Goal: Information Seeking & Learning: Learn about a topic

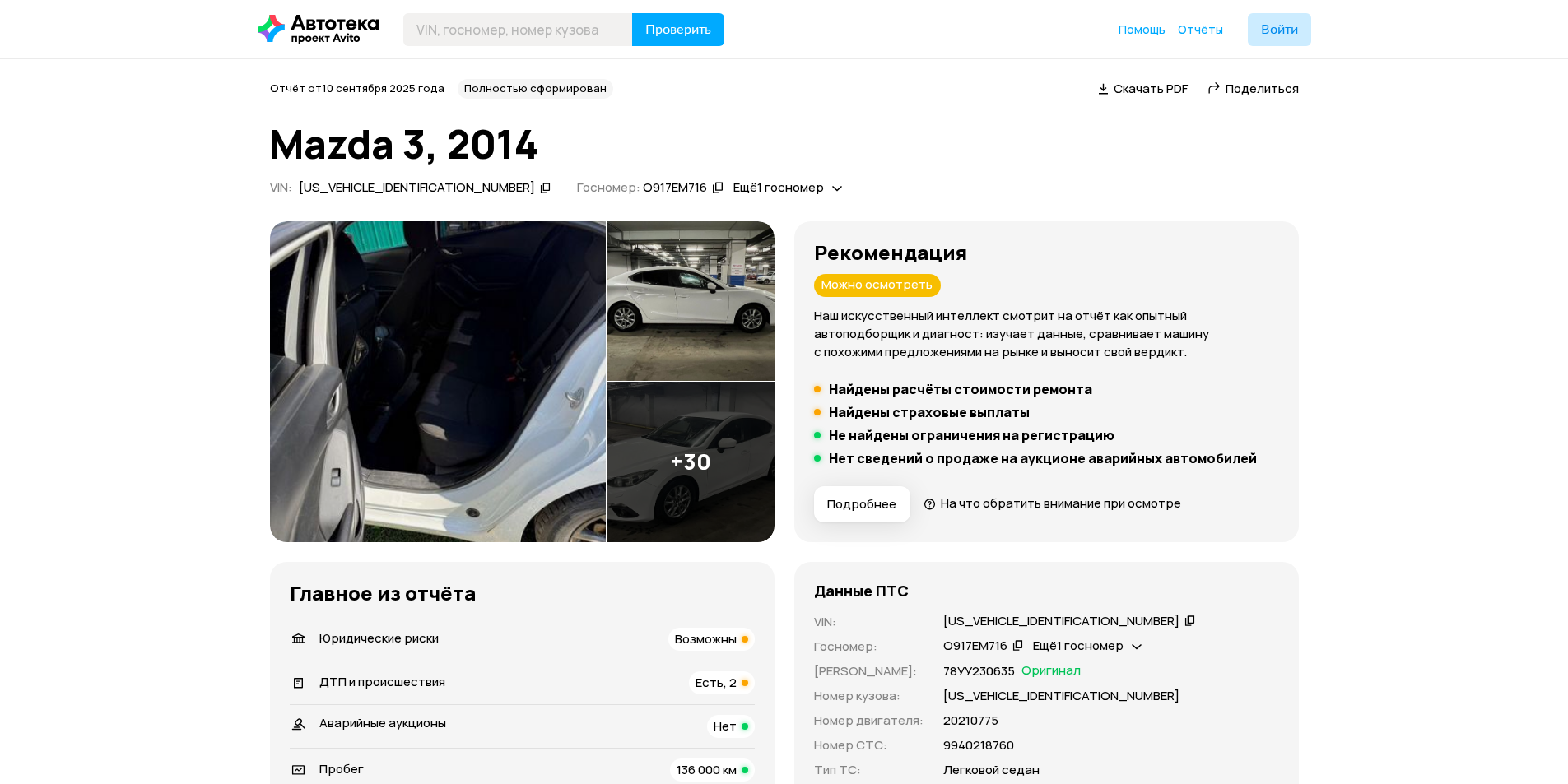
click at [733, 190] on span "Ещё 1 госномер" at bounding box center [778, 188] width 91 height 17
click at [812, 170] on div "Отчёт от 10 сентября 2025 года Полностью сформирован   Скачать PDF   Поделиться…" at bounding box center [784, 141] width 1029 height 123
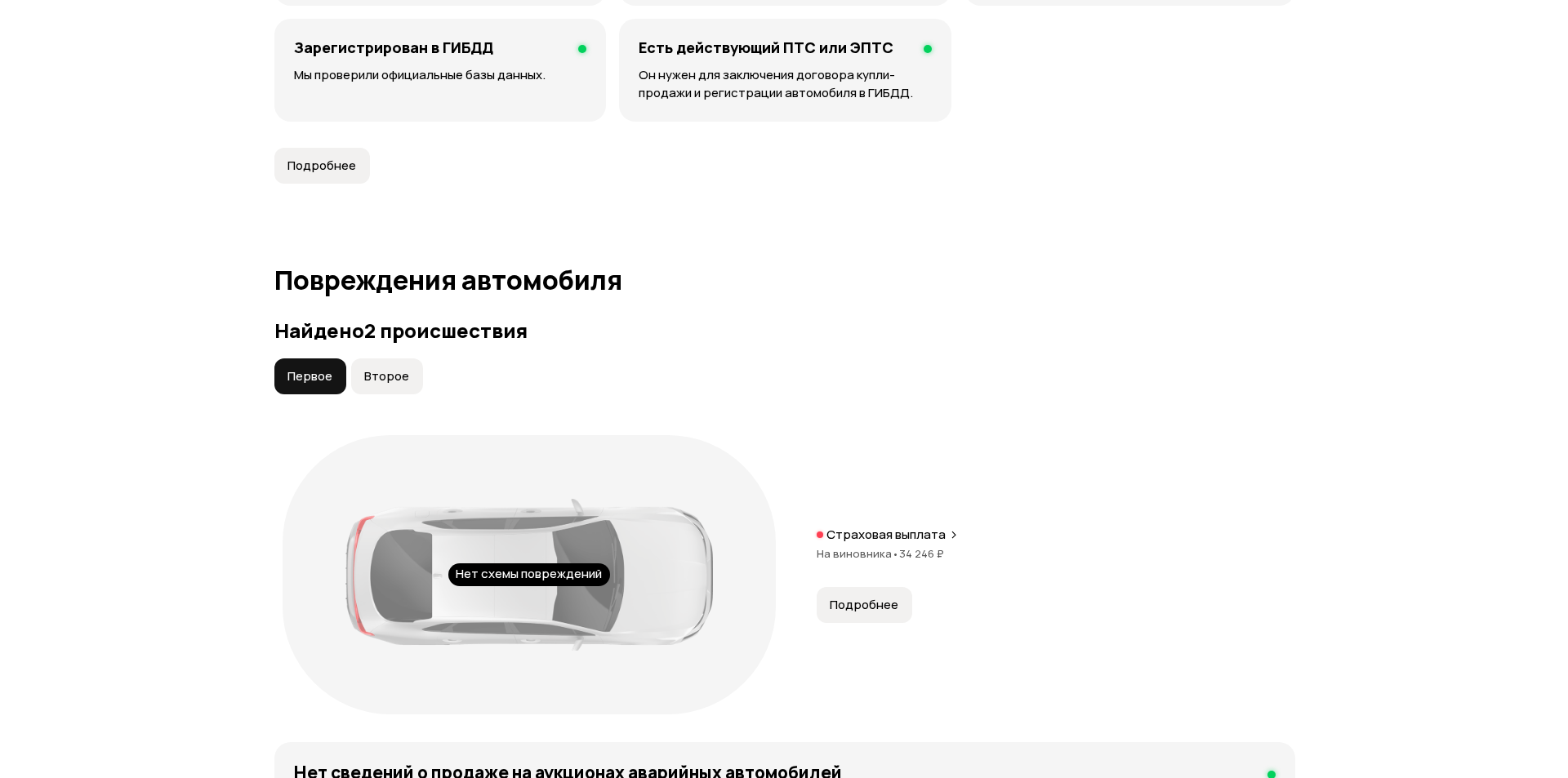
scroll to position [1552, 0]
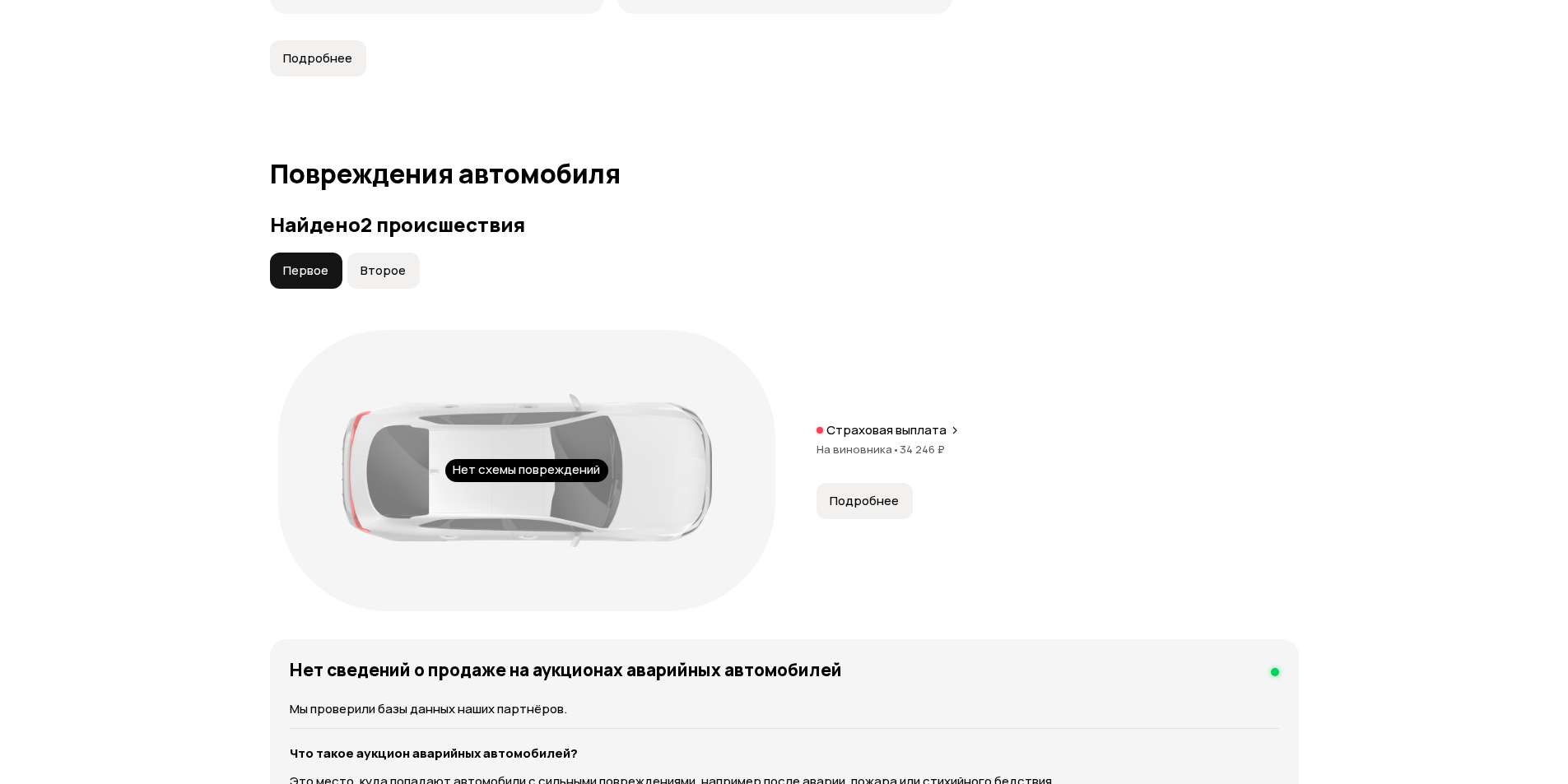
click at [869, 483] on button "Подробнее" at bounding box center [864, 502] width 97 height 36
click at [386, 260] on button "Второе" at bounding box center [384, 271] width 73 height 36
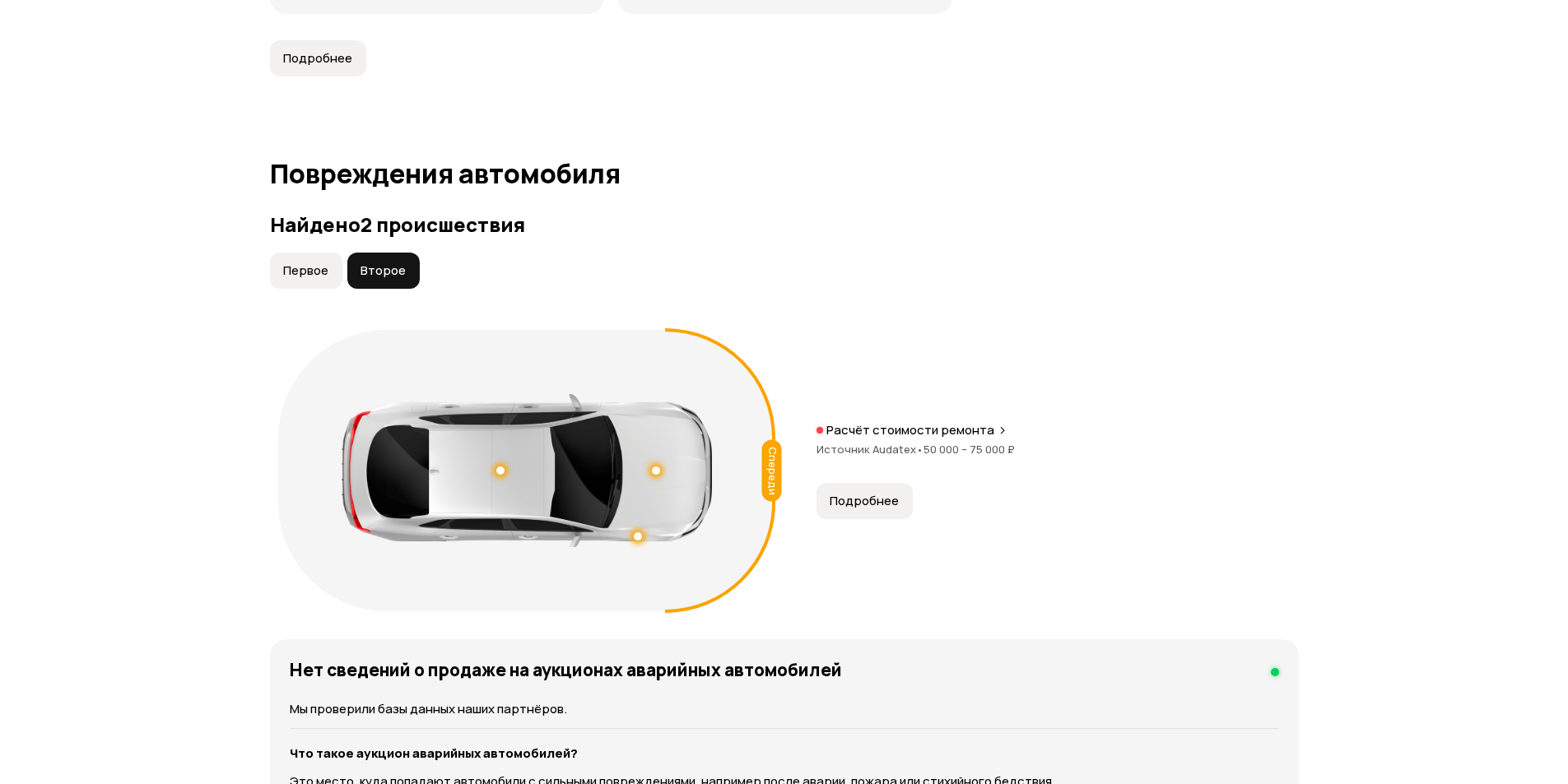
click at [846, 483] on button "Подробнее" at bounding box center [864, 502] width 97 height 36
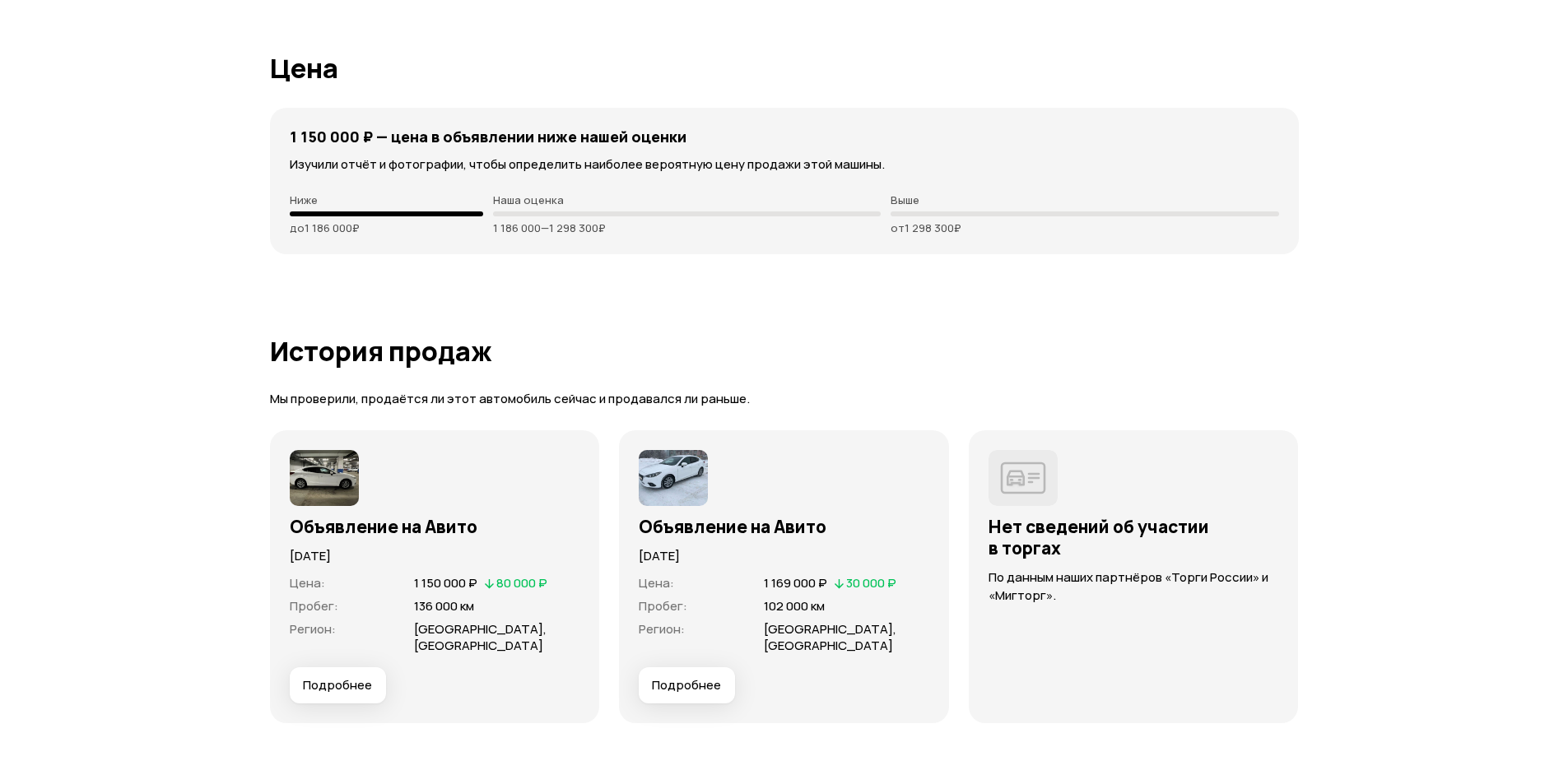
scroll to position [4280, 0]
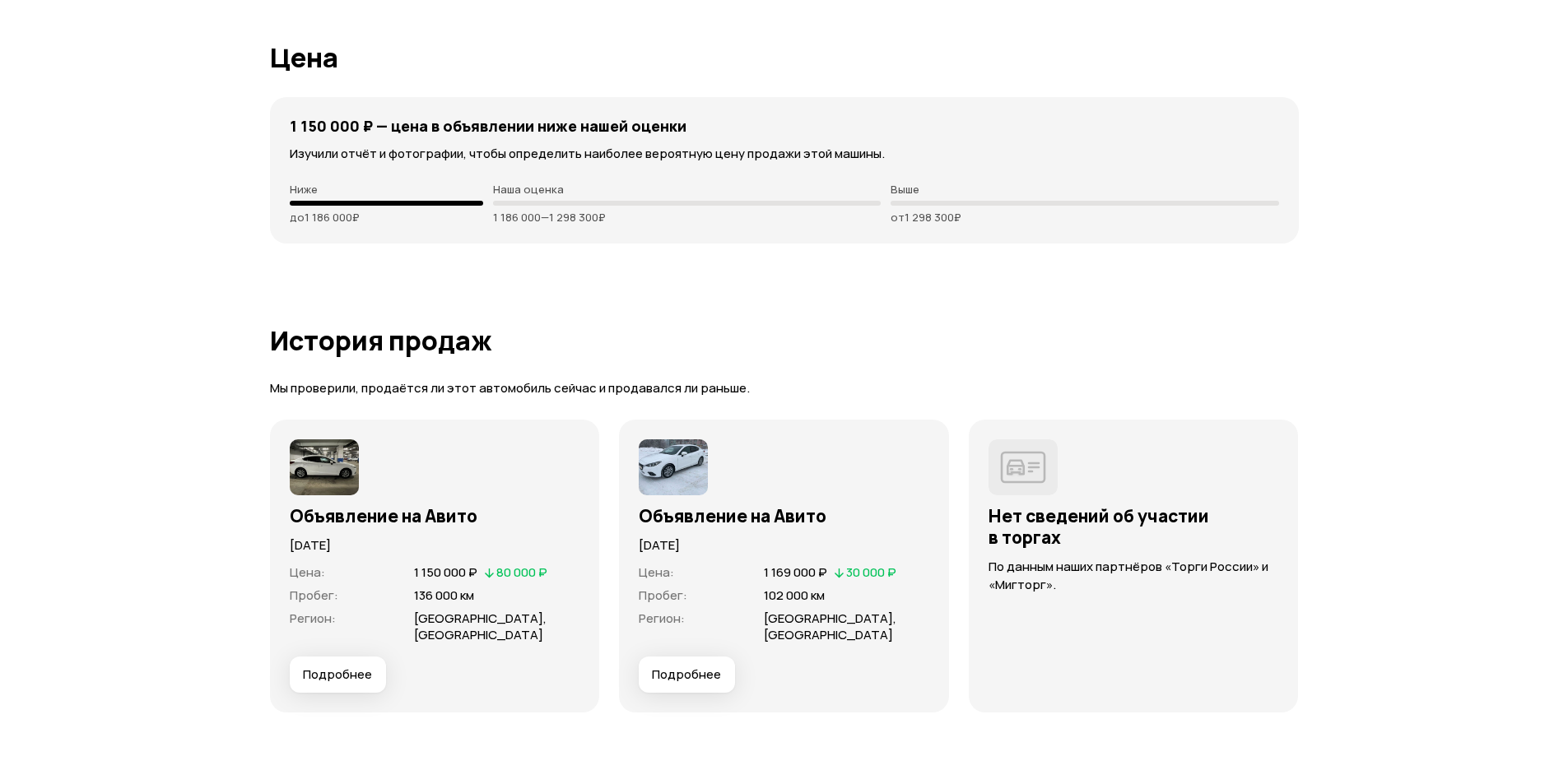
click at [359, 666] on span "Подробнее" at bounding box center [337, 674] width 69 height 16
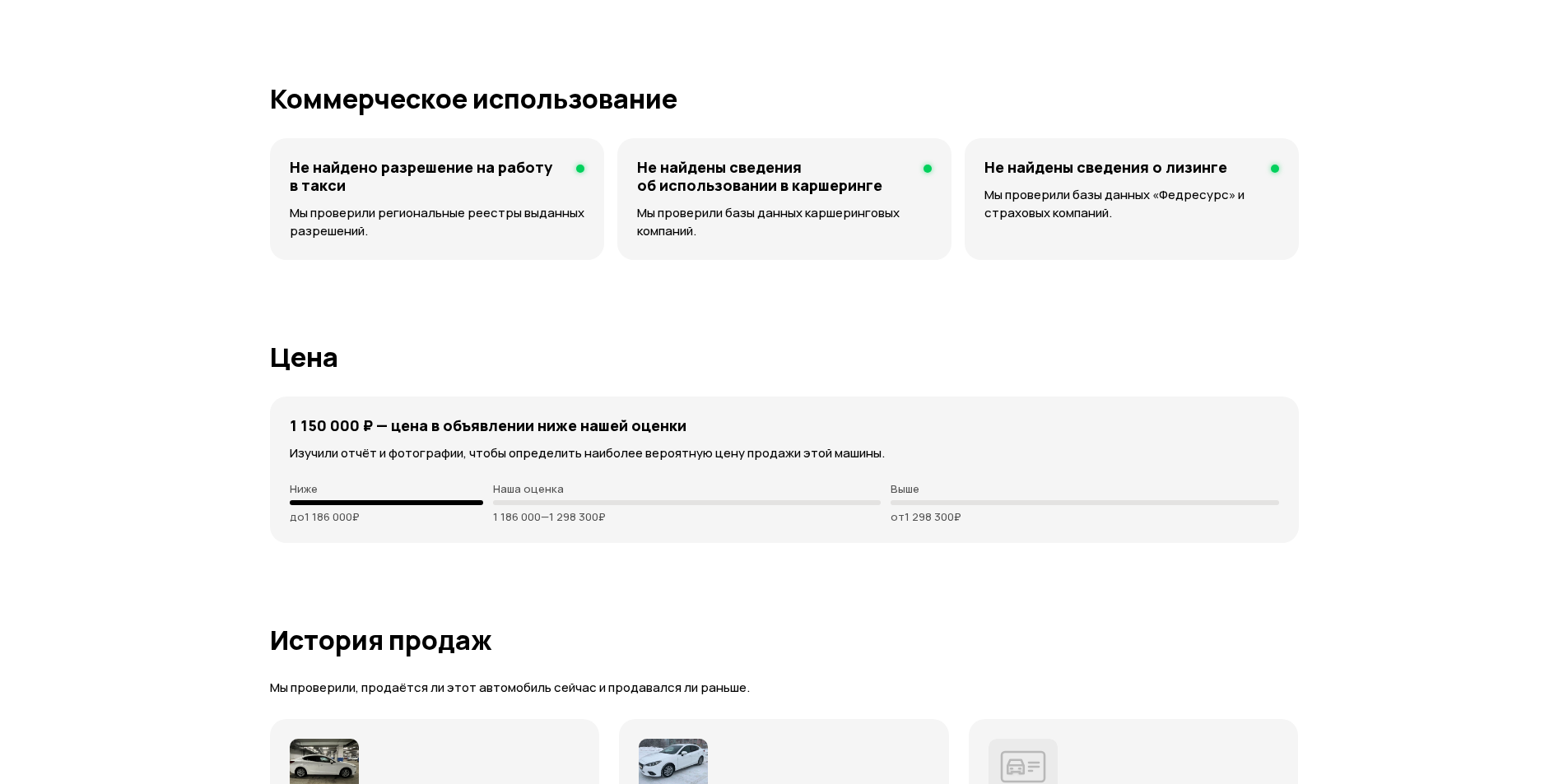
scroll to position [3951, 0]
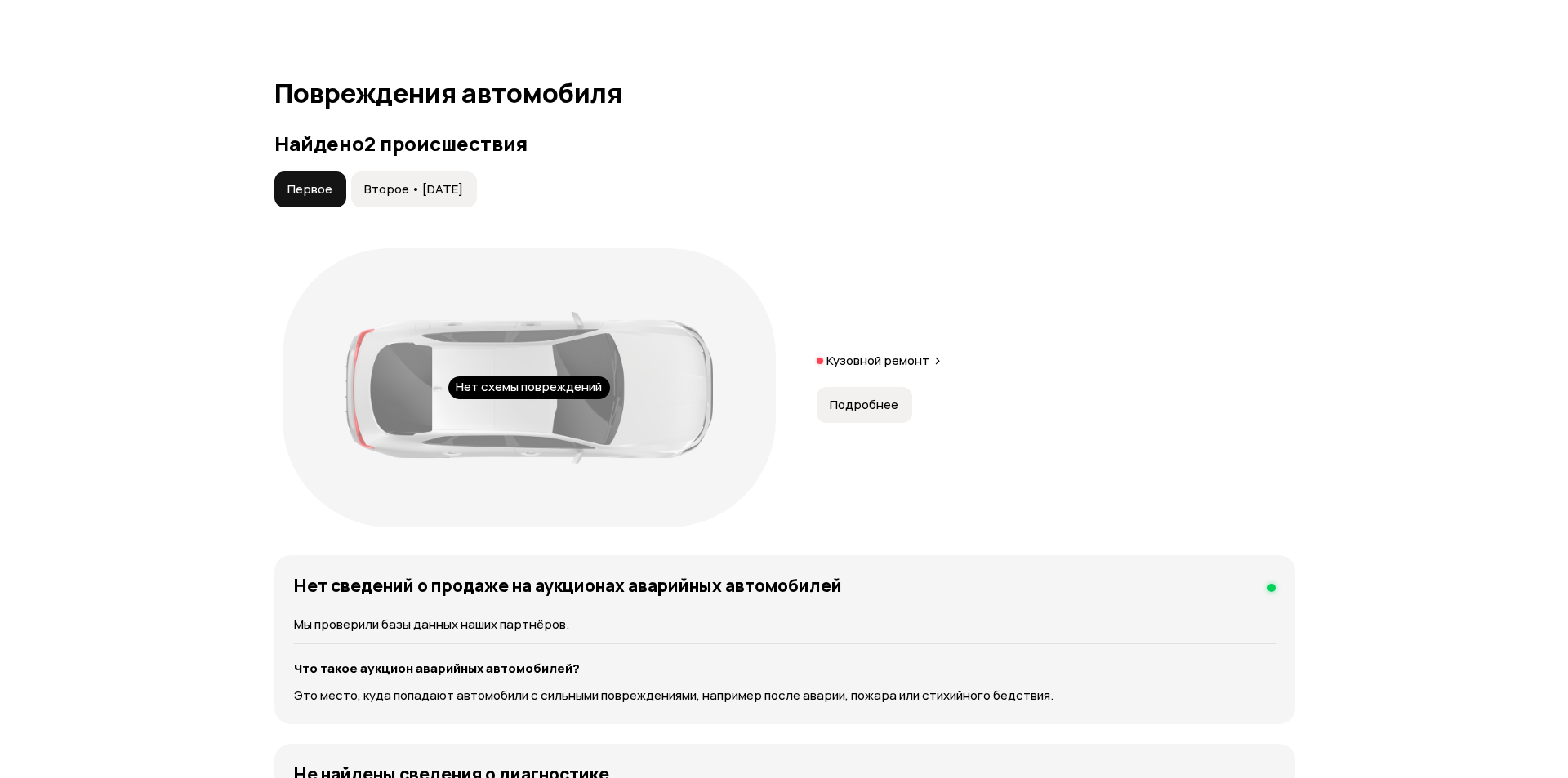
scroll to position [1552, 0]
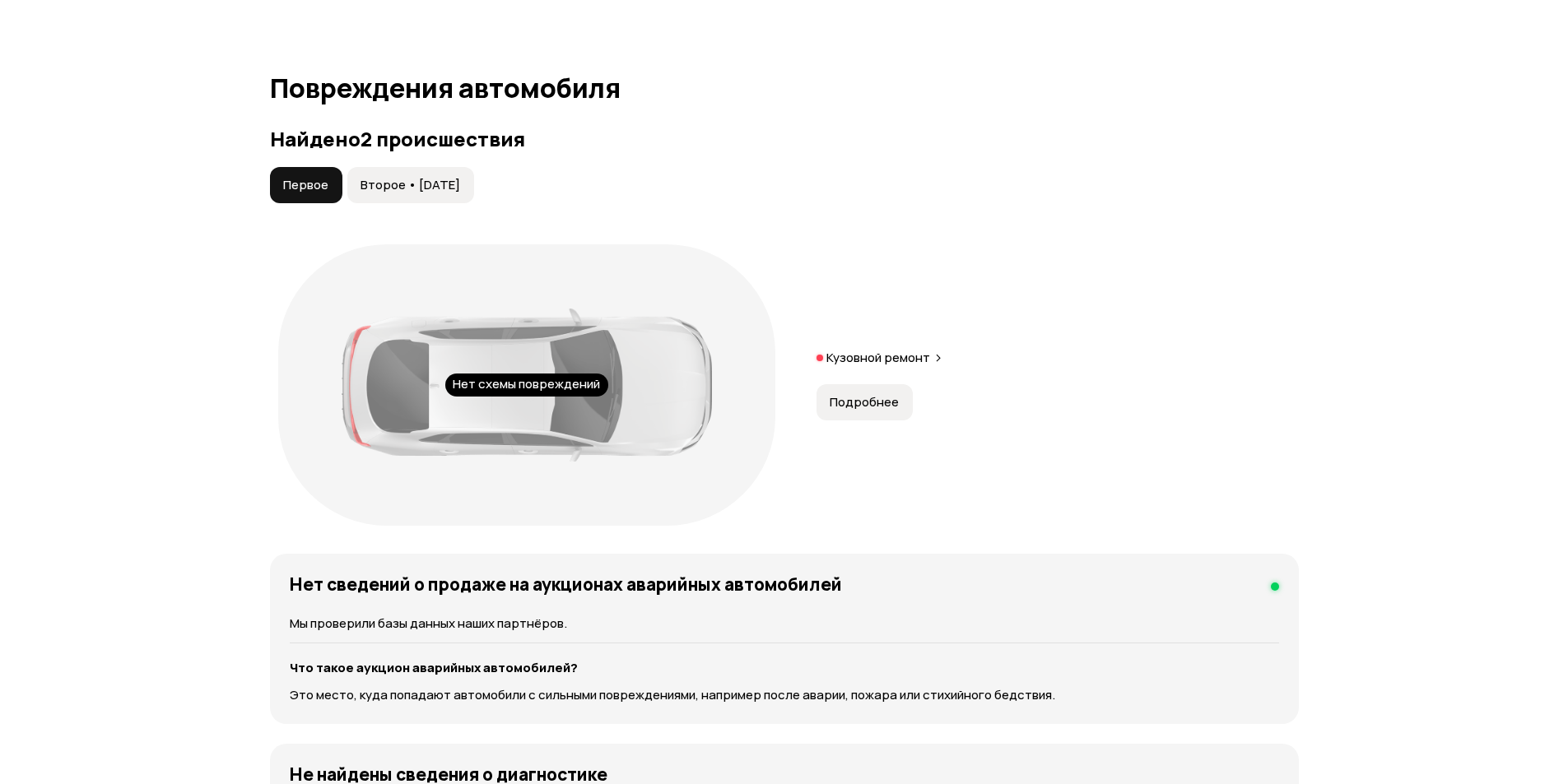
click at [423, 190] on span "Второе • [DATE]" at bounding box center [411, 185] width 100 height 16
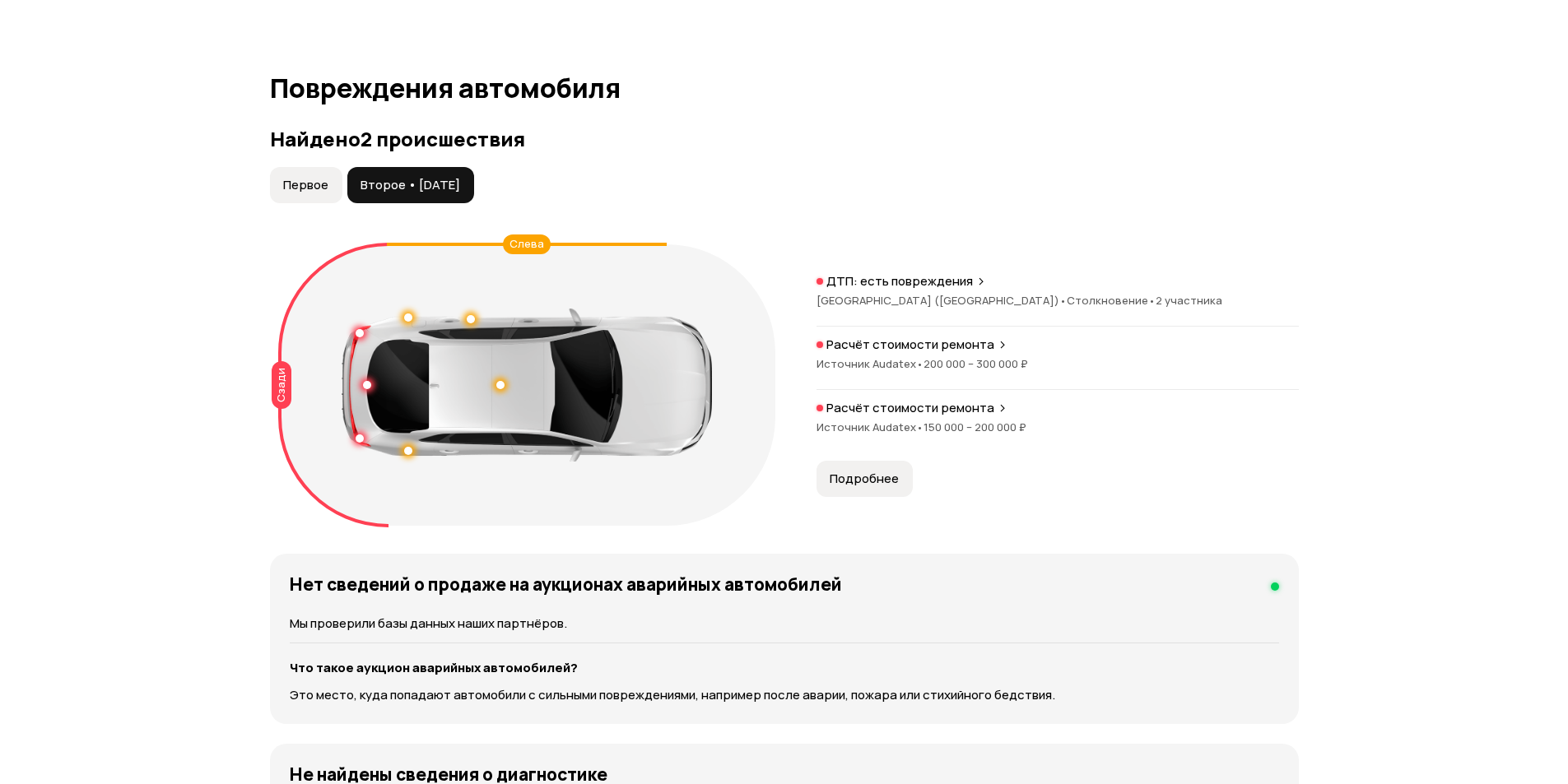
click at [855, 479] on span "Подробнее" at bounding box center [864, 479] width 69 height 16
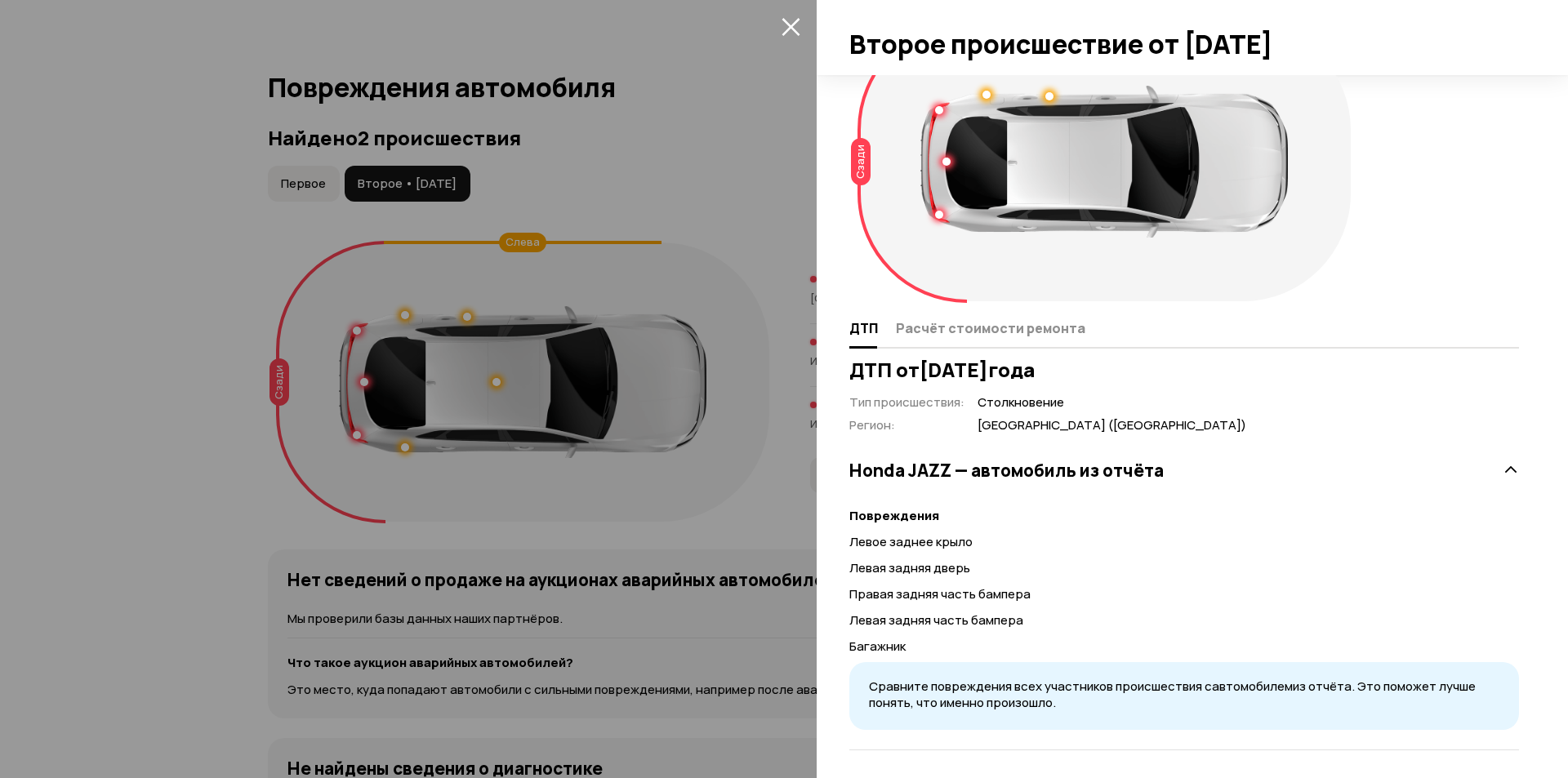
scroll to position [139, 0]
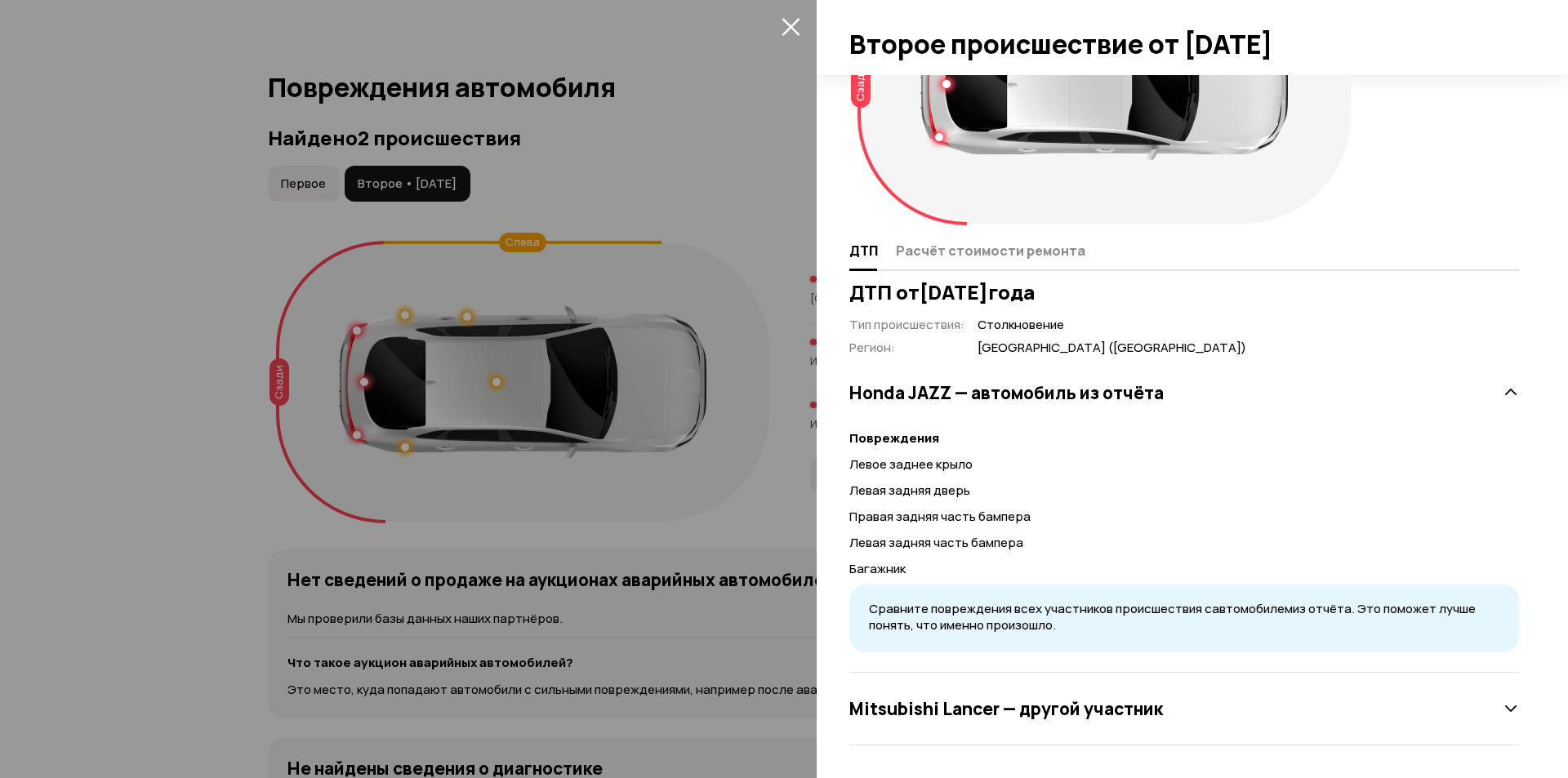
click at [653, 161] on div at bounding box center [784, 389] width 1568 height 778
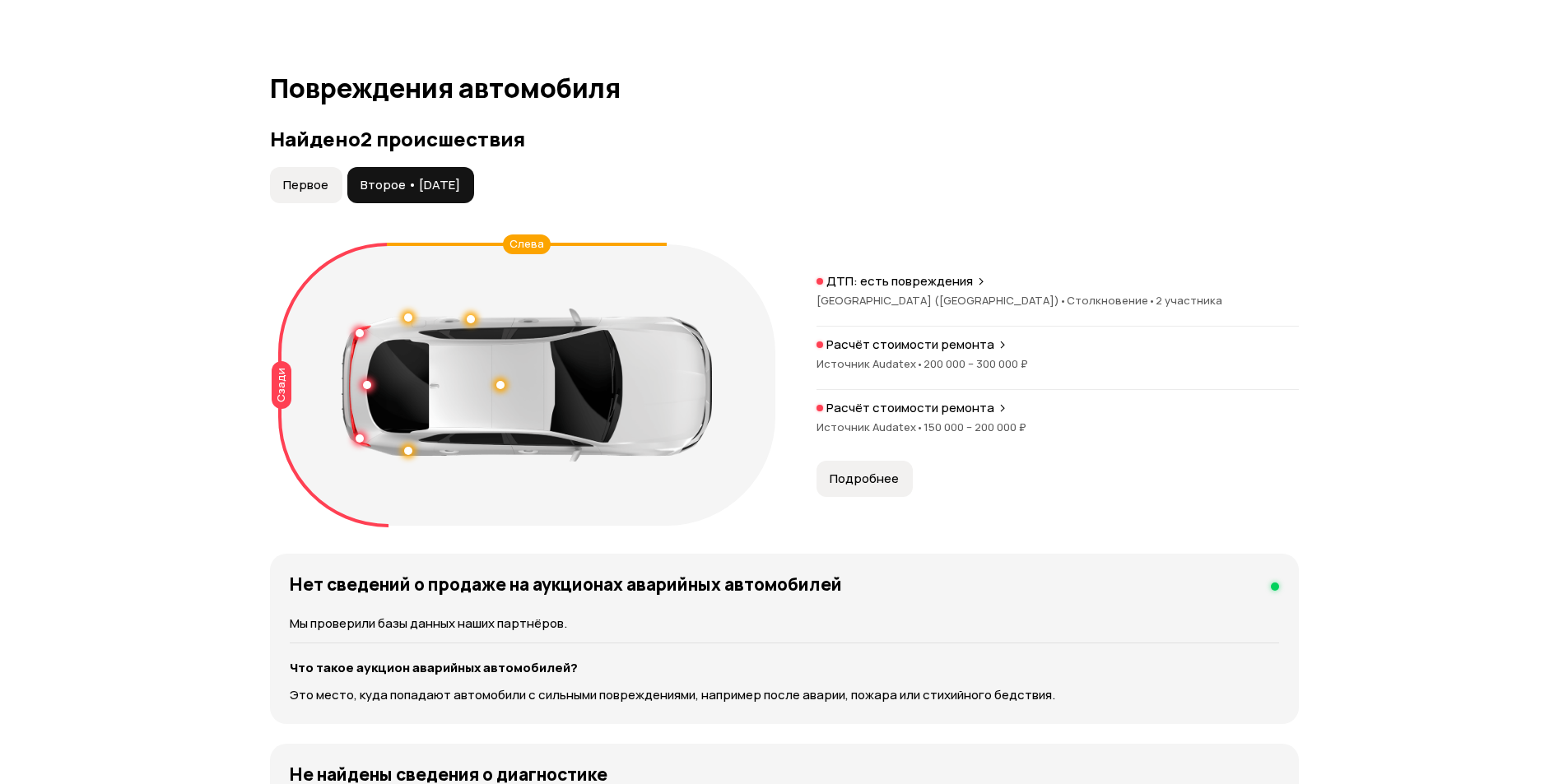
click at [925, 356] on span "200 000 – 300 000 ₽" at bounding box center [975, 363] width 104 height 14
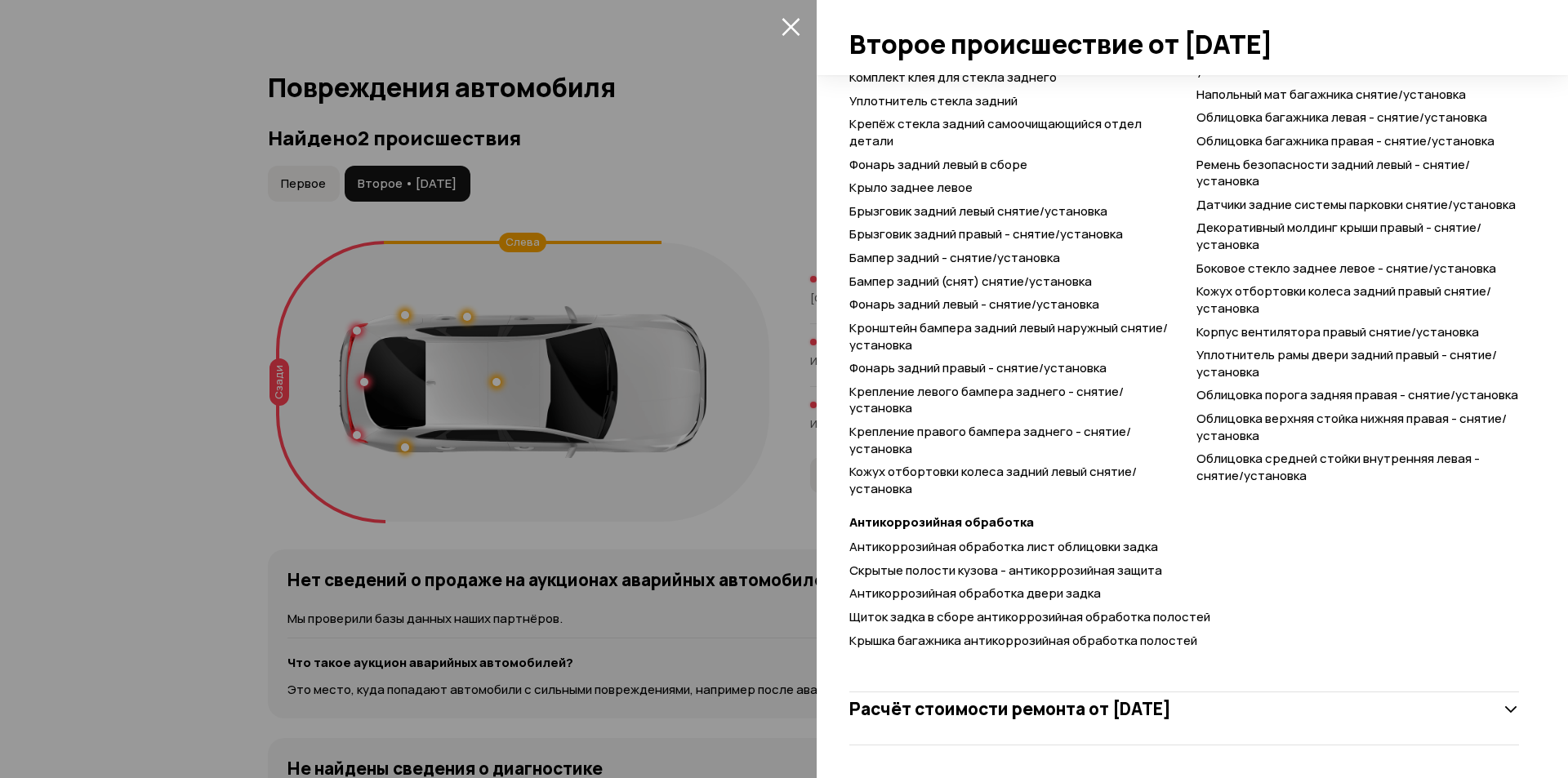
click at [718, 523] on div at bounding box center [784, 389] width 1568 height 778
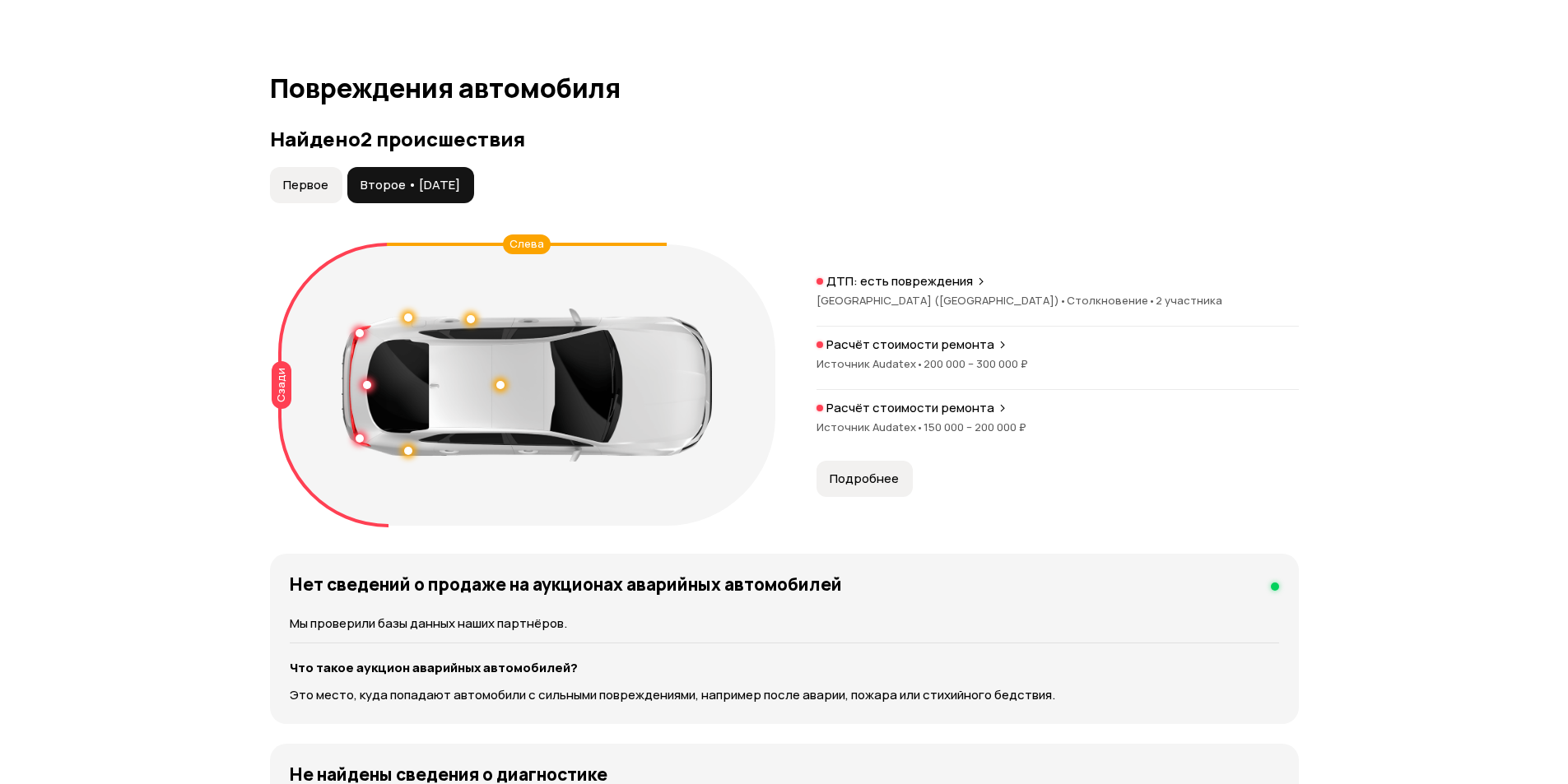
click at [947, 425] on span "150 000 – 200 000 ₽" at bounding box center [974, 426] width 102 height 14
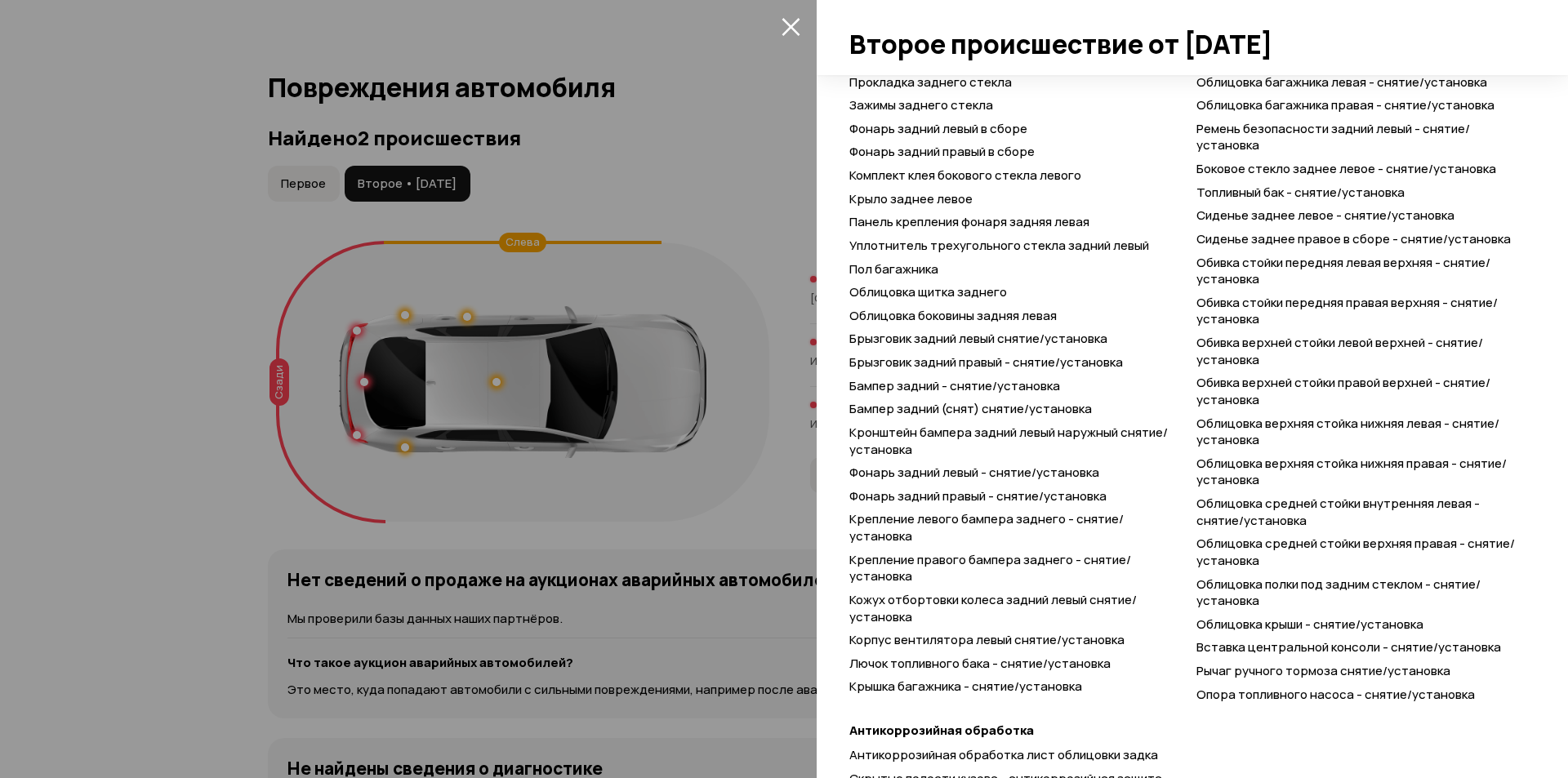
click at [744, 493] on div at bounding box center [784, 389] width 1568 height 778
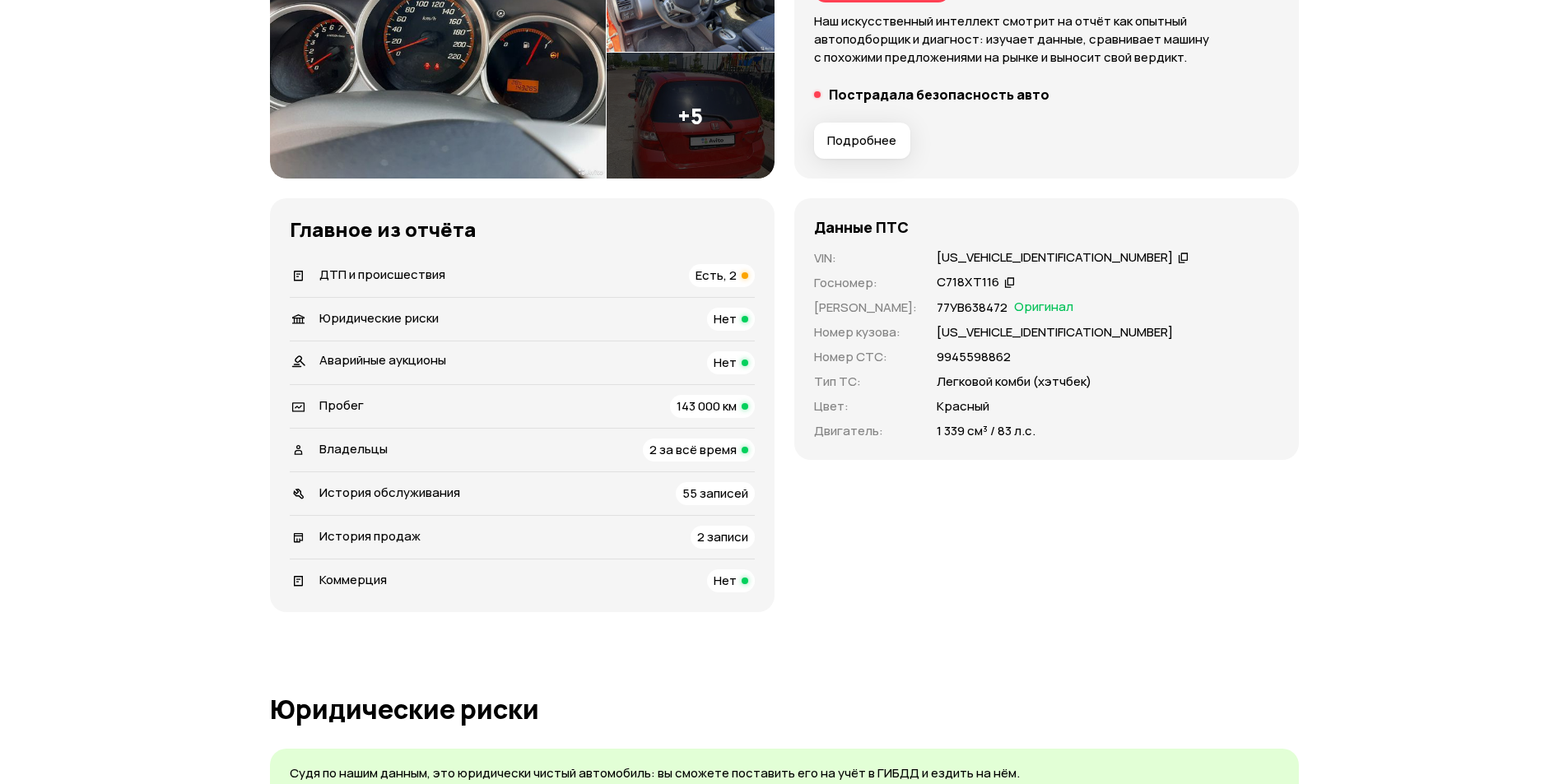
scroll to position [0, 0]
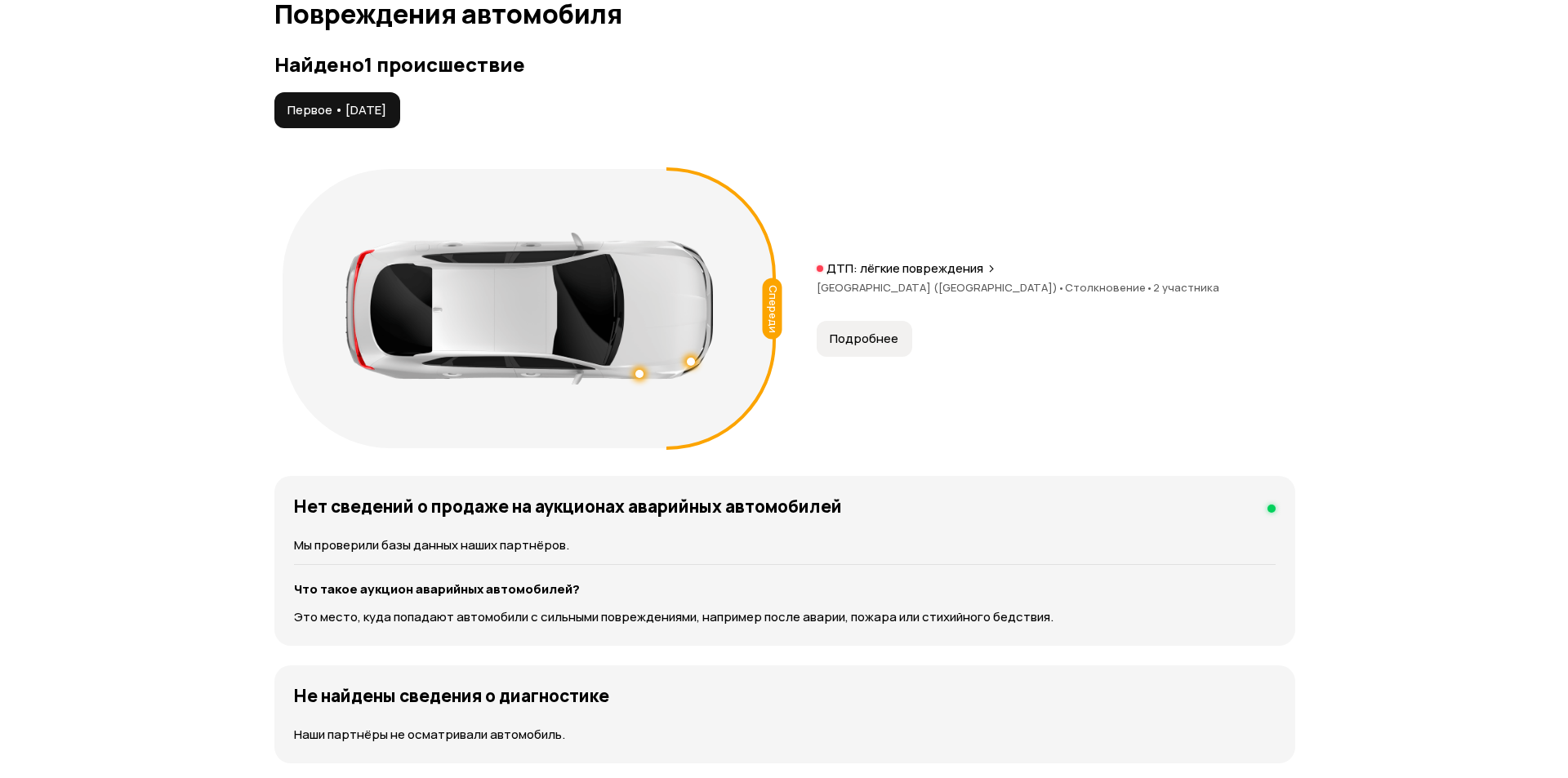
scroll to position [1716, 0]
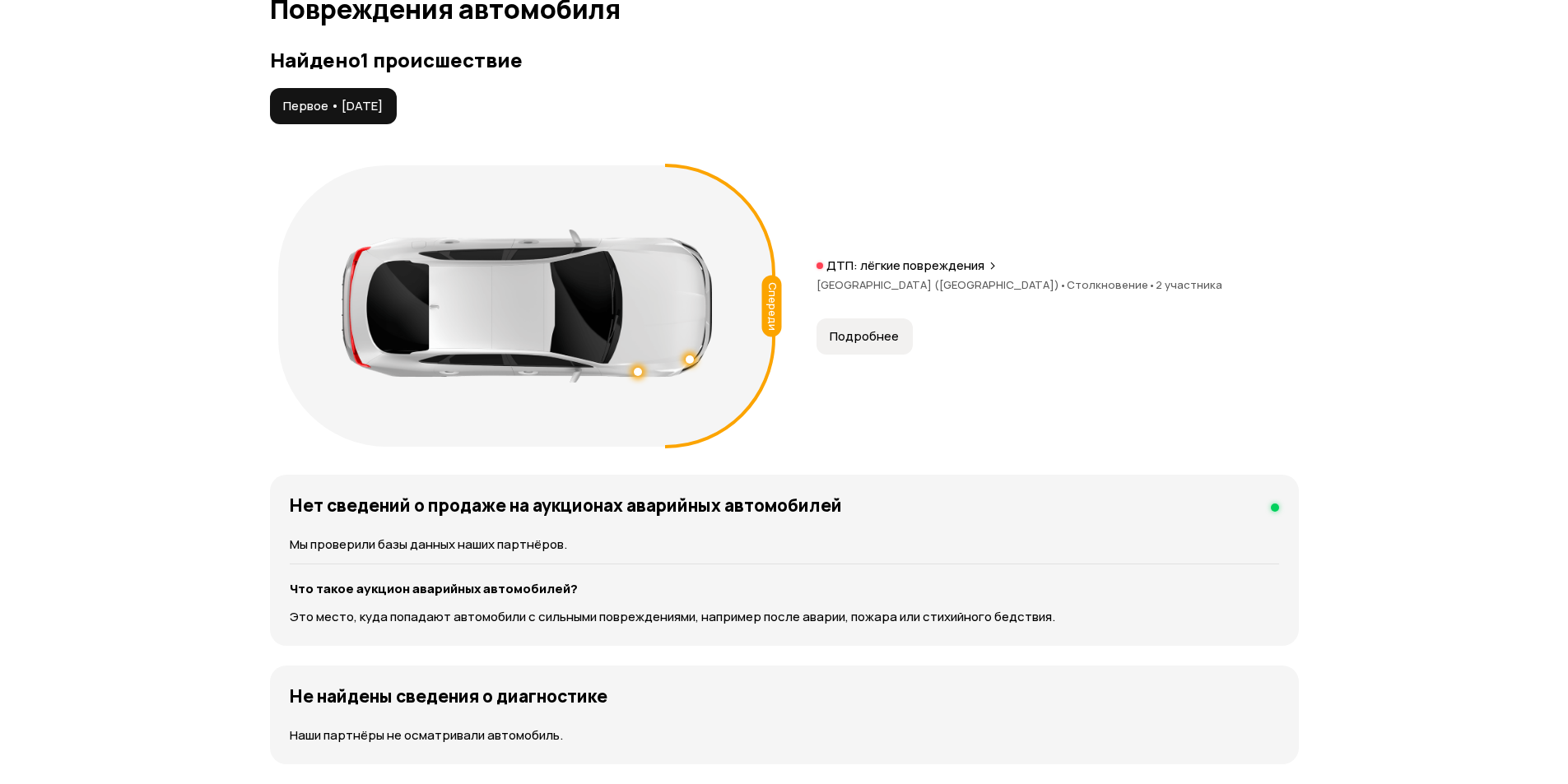
click at [897, 319] on button "Подробнее" at bounding box center [864, 337] width 97 height 36
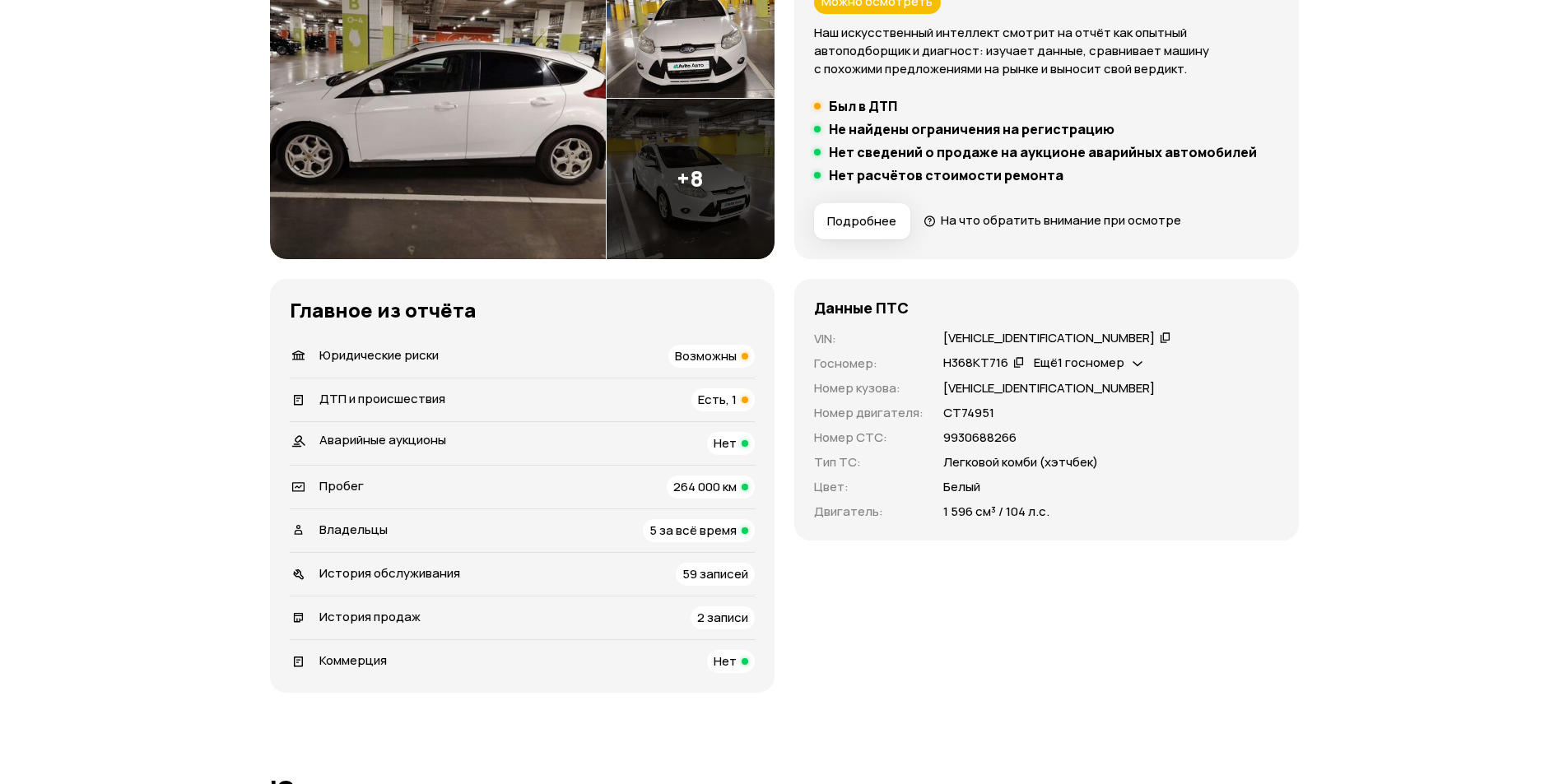
scroll to position [0, 0]
